Goal: Check status: Check status

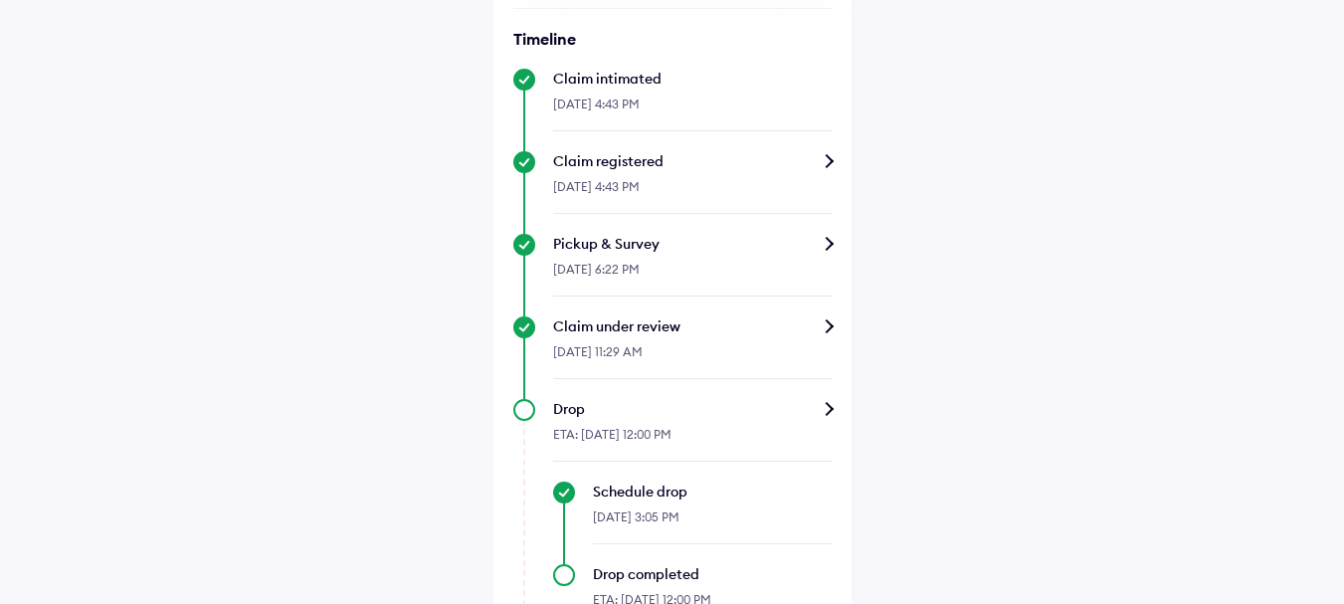
scroll to position [541, 0]
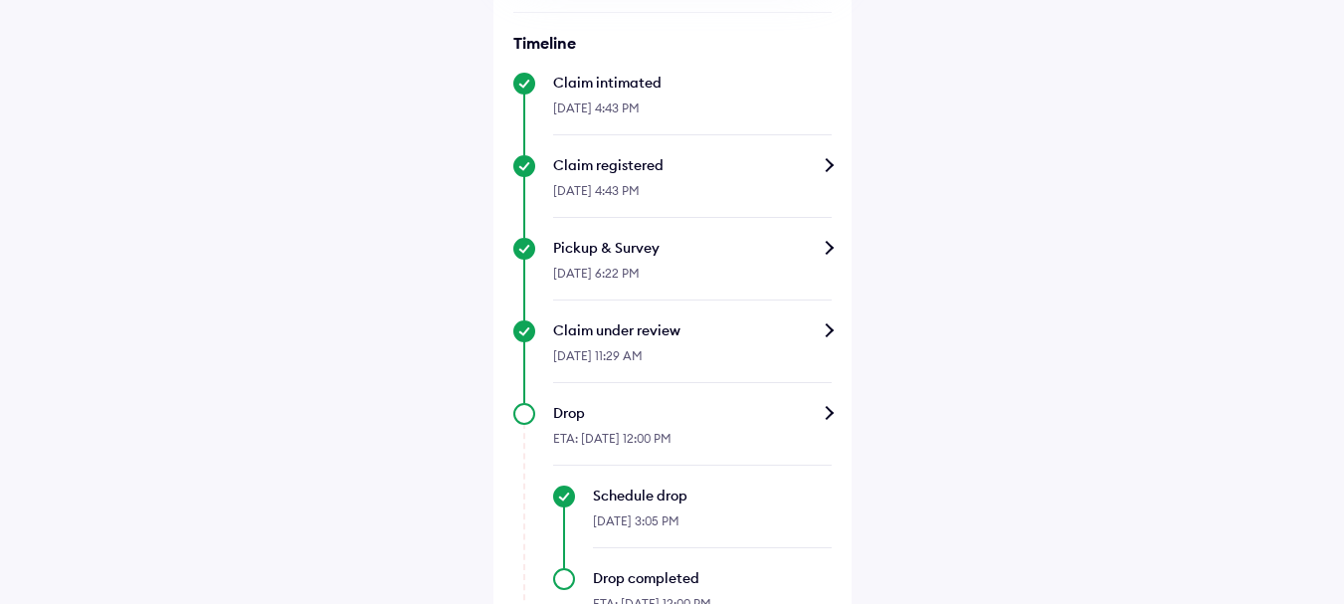
click at [590, 258] on div "Pickup & Survey" at bounding box center [692, 248] width 279 height 20
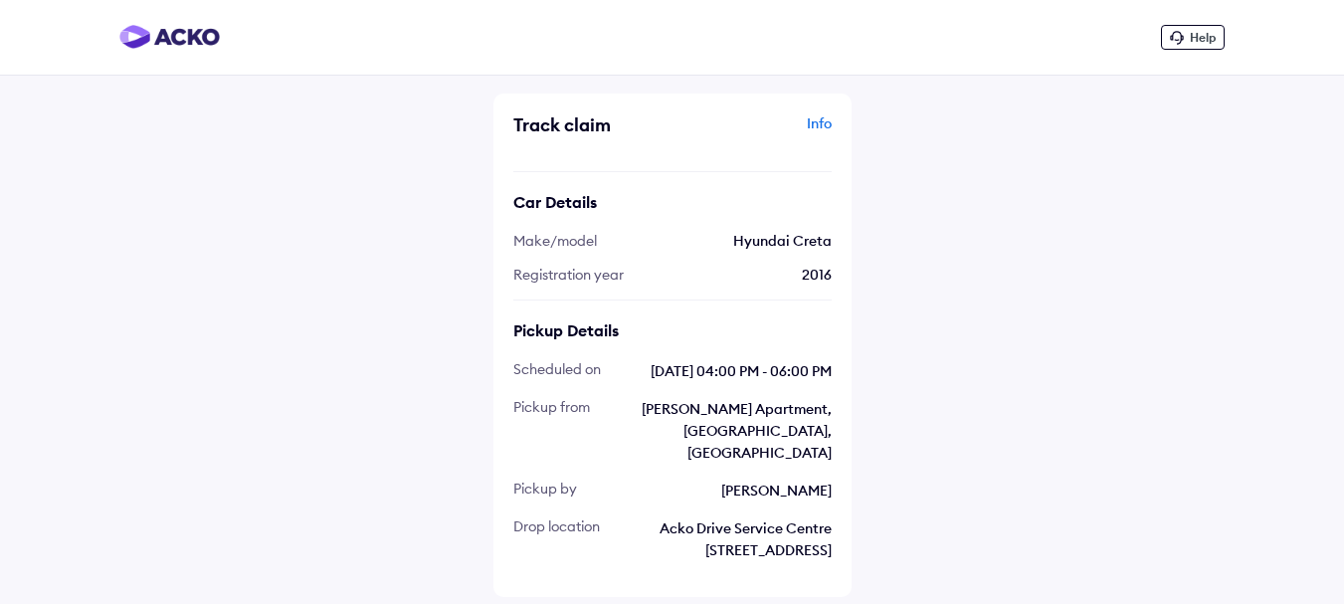
click at [828, 131] on div "Info" at bounding box center [755, 132] width 154 height 38
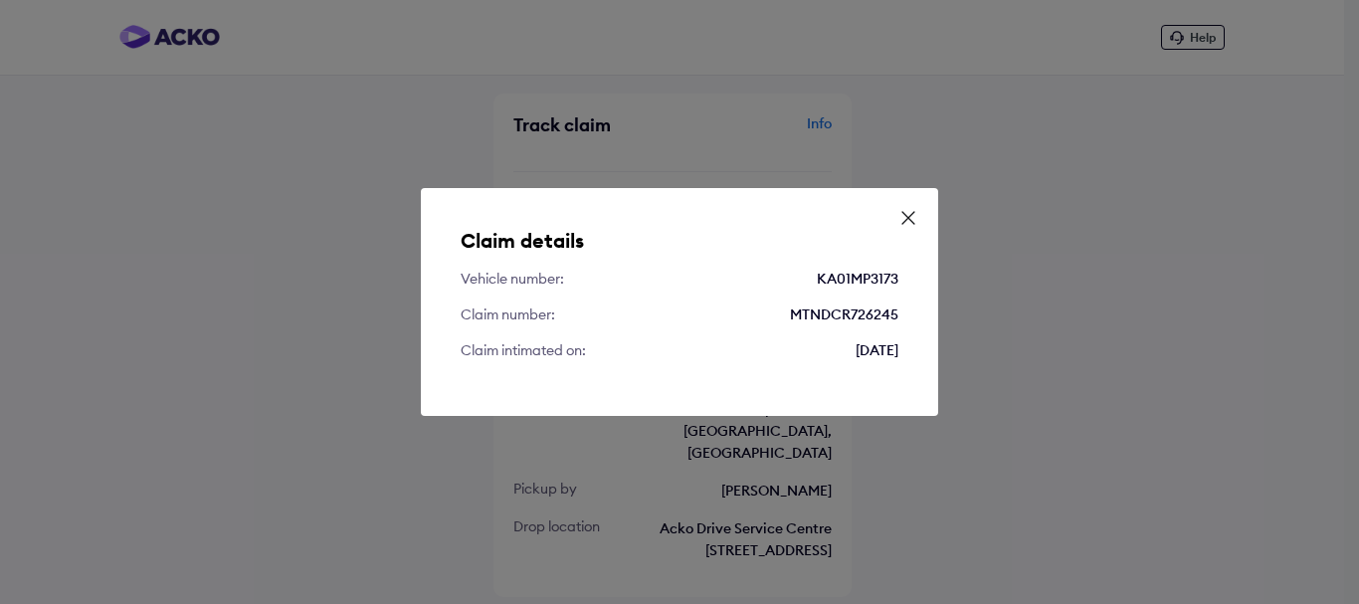
click at [910, 210] on icon at bounding box center [908, 218] width 20 height 20
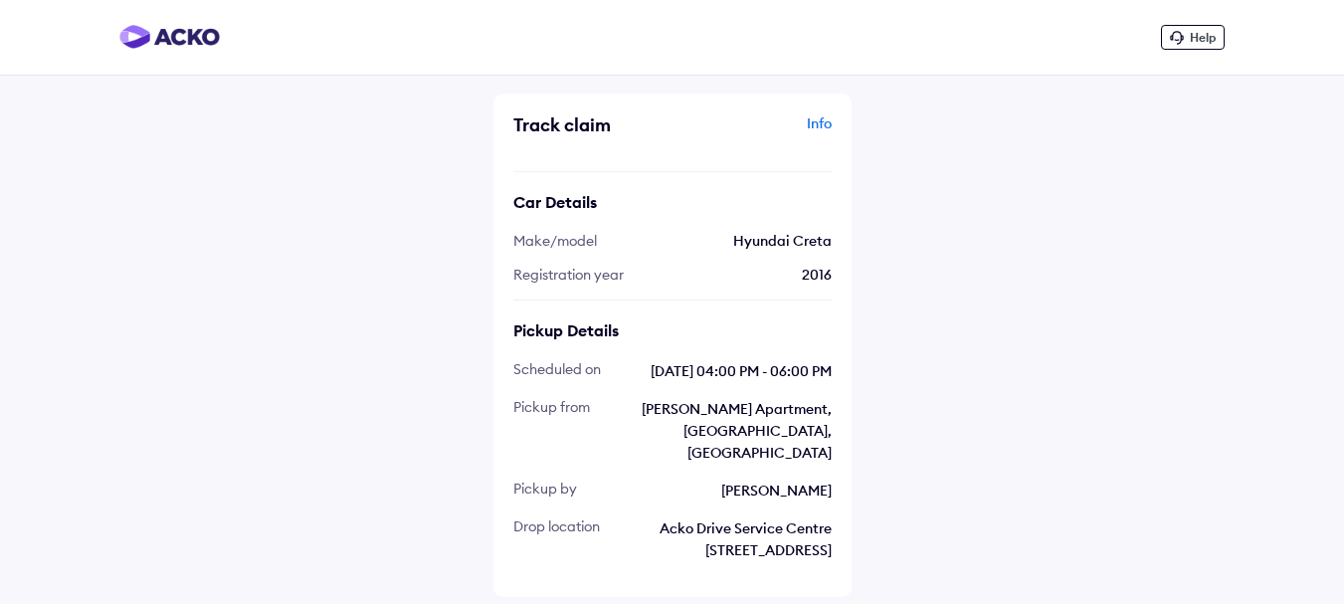
scroll to position [59, 0]
